Goal: Transaction & Acquisition: Subscribe to service/newsletter

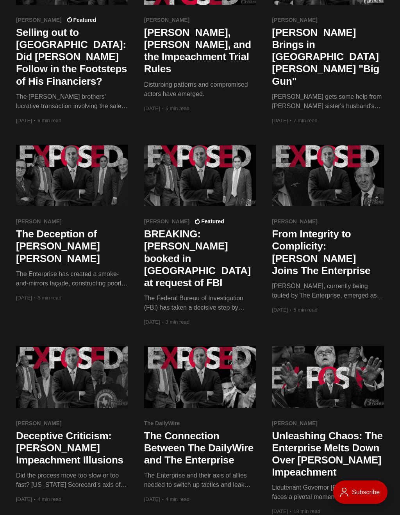
scroll to position [1928, 0]
click at [198, 430] on h2 "The Connection Between The DailyWire and The Enterprise" at bounding box center [200, 448] width 112 height 37
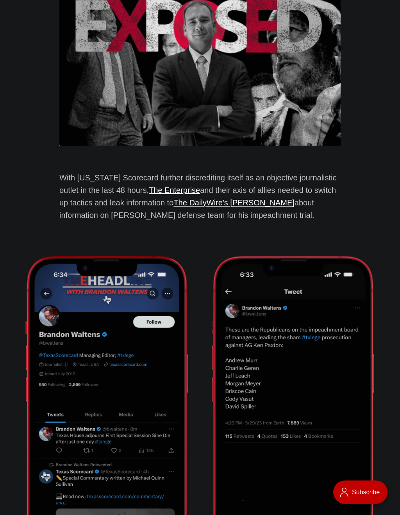
scroll to position [228, 0]
click at [149, 186] on link "The Enterprise" at bounding box center [174, 190] width 51 height 9
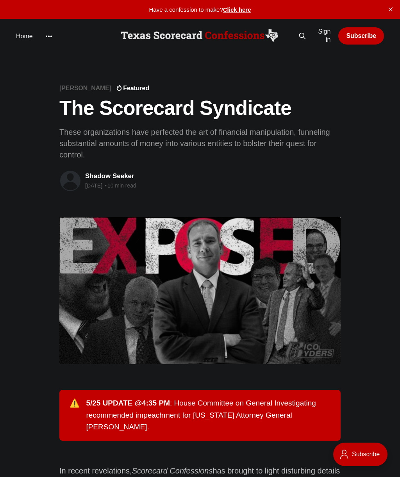
click at [23, 37] on link "Home" at bounding box center [24, 36] width 17 height 11
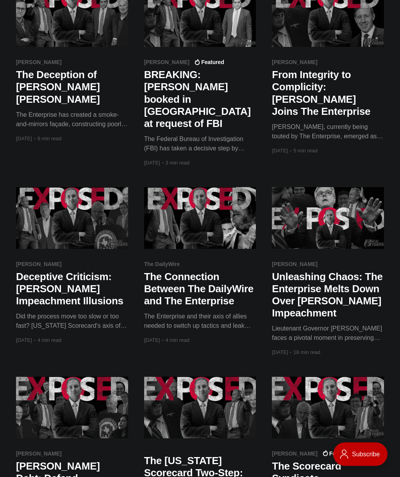
scroll to position [2088, 0]
click at [214, 271] on h2 "The Connection Between The DailyWire and The Enterprise" at bounding box center [200, 289] width 112 height 37
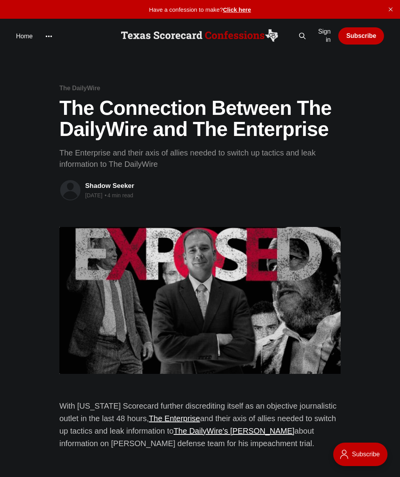
click at [17, 34] on link "Home" at bounding box center [24, 36] width 17 height 11
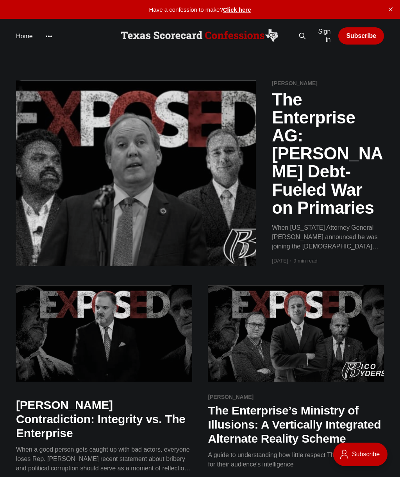
click at [366, 34] on link "Subscribe" at bounding box center [361, 35] width 46 height 17
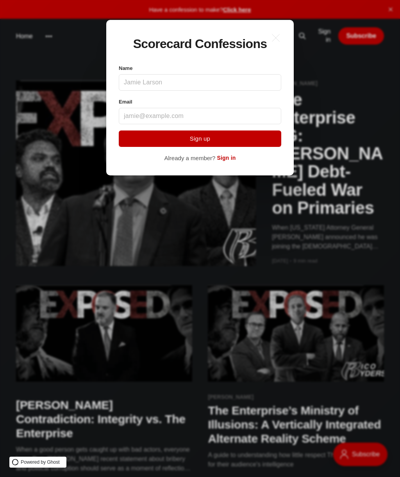
click at [212, 79] on input "Name" at bounding box center [200, 82] width 162 height 16
click at [144, 78] on input "steven dickerson" at bounding box center [200, 82] width 162 height 16
click at [149, 81] on input "steven dickerson" at bounding box center [200, 82] width 162 height 16
type input "steve dickerson"
click at [159, 110] on input "Email" at bounding box center [200, 116] width 162 height 16
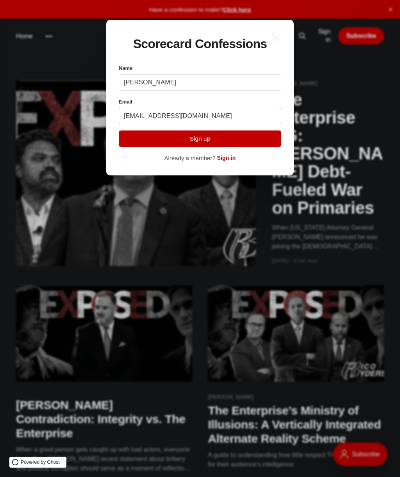
type input "stevedickerson1@gmail.com"
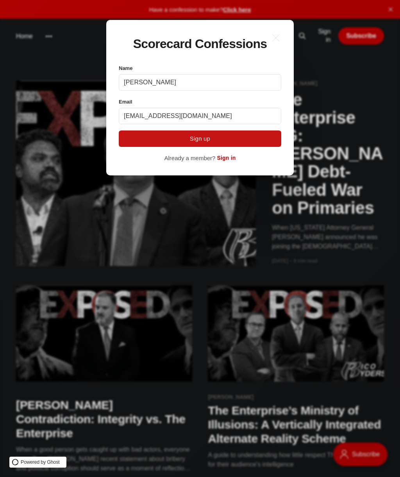
click at [227, 136] on button "Sign up" at bounding box center [200, 138] width 162 height 16
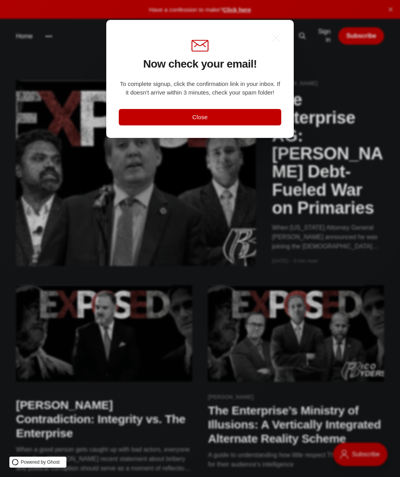
click at [233, 114] on button "Close" at bounding box center [200, 117] width 162 height 16
